Goal: Task Accomplishment & Management: Use online tool/utility

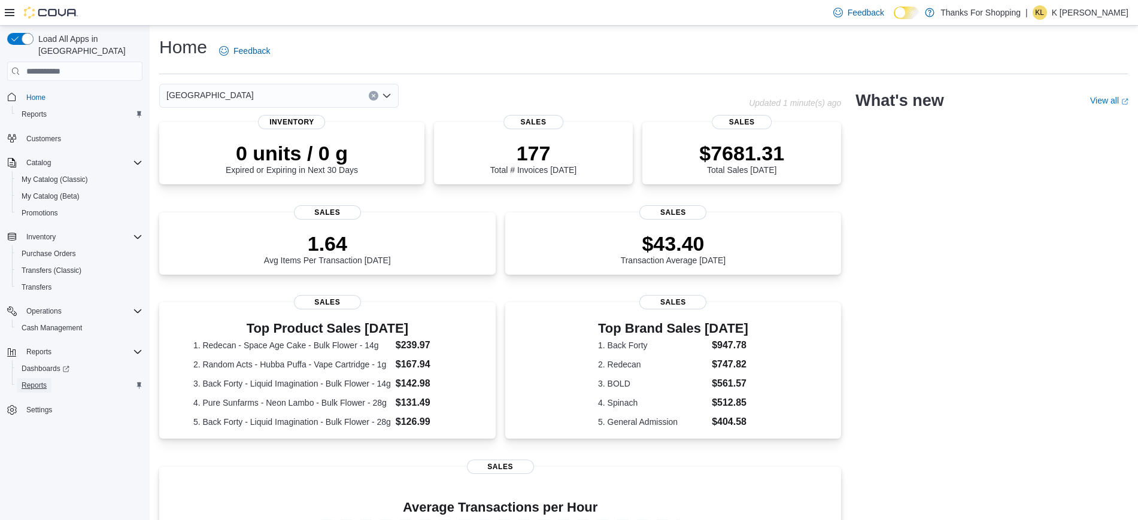
click at [44, 381] on span "Reports" at bounding box center [34, 386] width 25 height 10
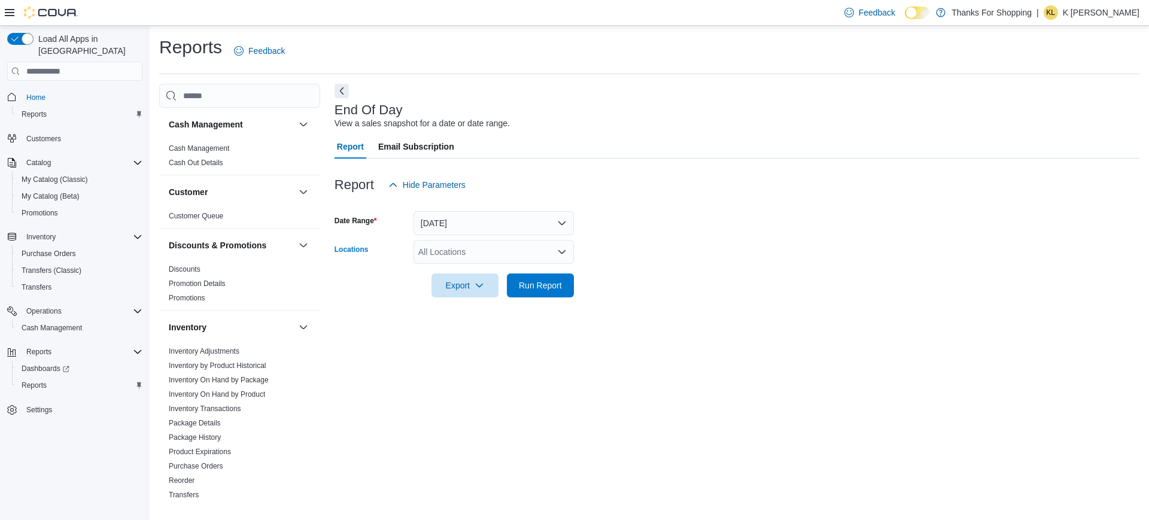
click at [452, 261] on div "All Locations" at bounding box center [494, 252] width 160 height 24
type input "*****"
click at [470, 278] on span "[GEOGRAPHIC_DATA]" at bounding box center [488, 272] width 87 height 12
click at [634, 257] on form "Date Range [DATE] Locations [GEOGRAPHIC_DATA] Export Run Report" at bounding box center [737, 247] width 805 height 101
click at [553, 281] on span "Run Report" at bounding box center [540, 285] width 43 height 12
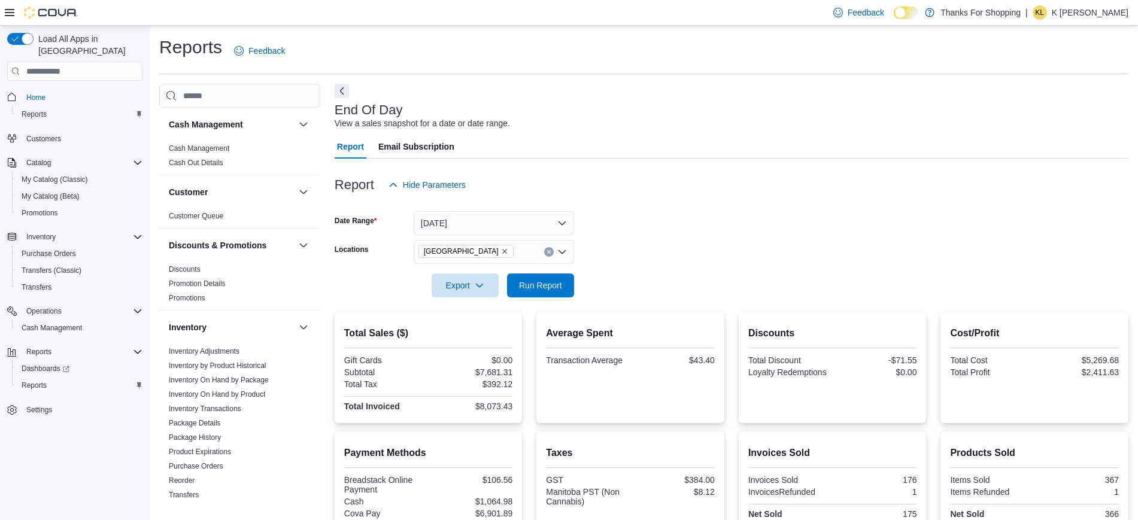
click at [470, 270] on div at bounding box center [732, 269] width 794 height 10
click at [470, 282] on span "Export" at bounding box center [465, 285] width 53 height 24
click at [481, 331] on span "Export to Pdf" at bounding box center [467, 334] width 54 height 10
